Goal: Transaction & Acquisition: Purchase product/service

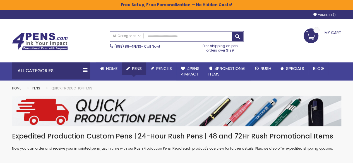
click at [138, 68] on span "Pens" at bounding box center [137, 68] width 10 height 6
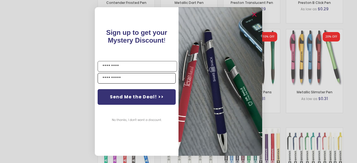
scroll to position [531, 0]
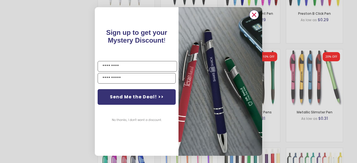
drag, startPoint x: 255, startPoint y: 14, endPoint x: 259, endPoint y: 27, distance: 13.1
click at [255, 15] on circle "Close dialog" at bounding box center [254, 15] width 8 height 8
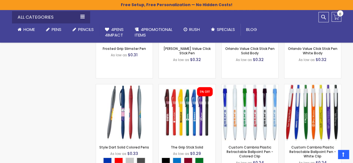
scroll to position [442, 0]
